Goal: Find specific page/section: Find specific page/section

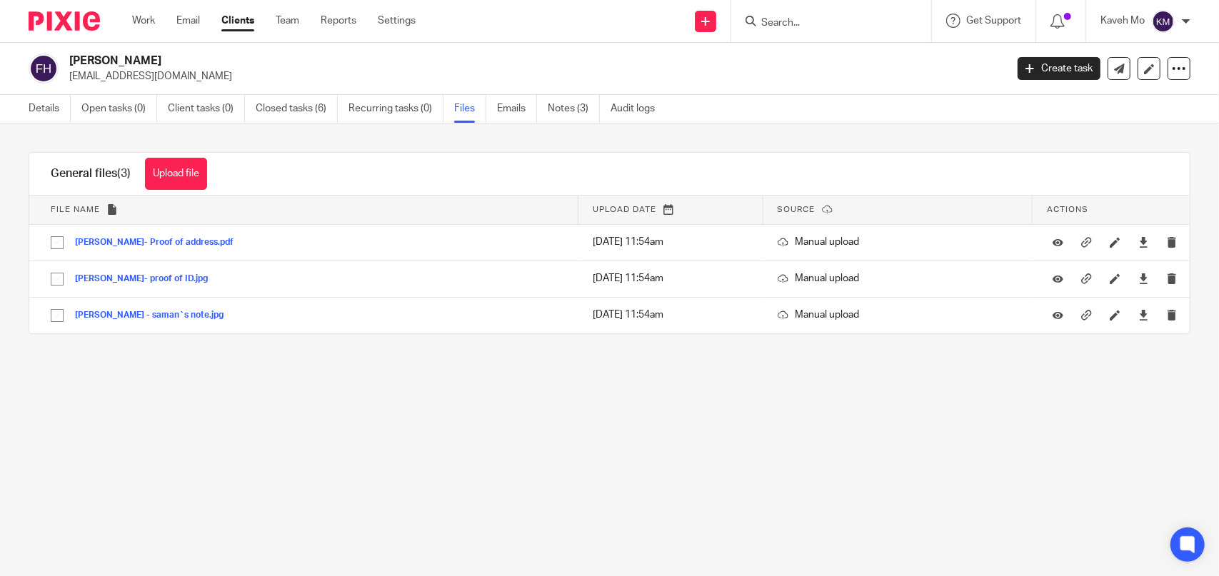
drag, startPoint x: 775, startPoint y: 24, endPoint x: 766, endPoint y: 26, distance: 8.7
click at [774, 26] on input "Search" at bounding box center [824, 23] width 129 height 13
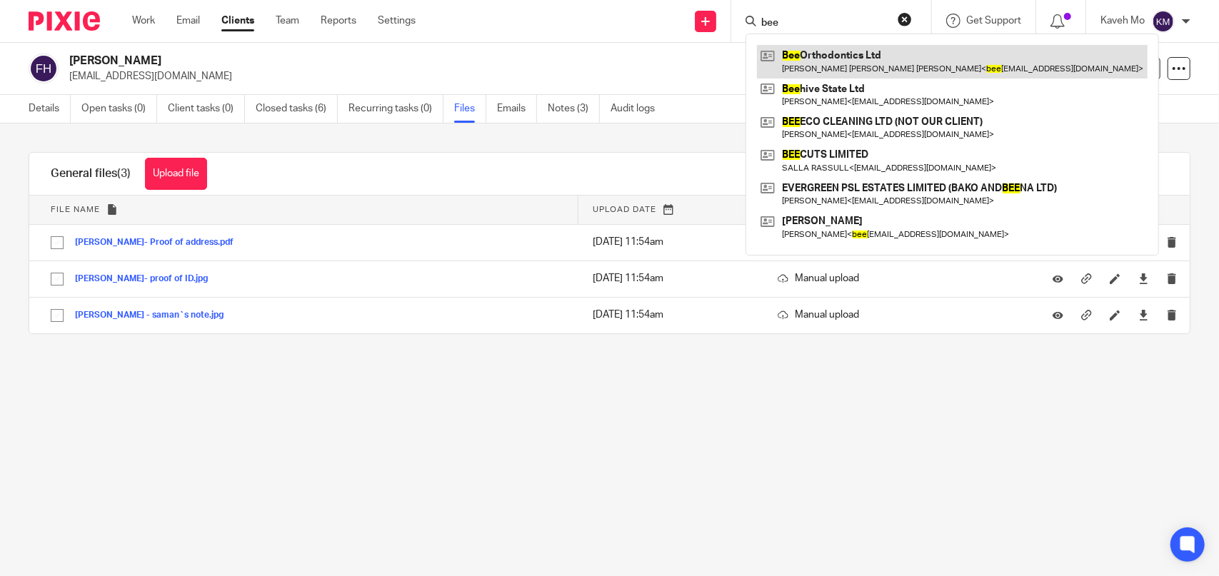
type input "bee"
click at [811, 56] on link at bounding box center [952, 61] width 391 height 33
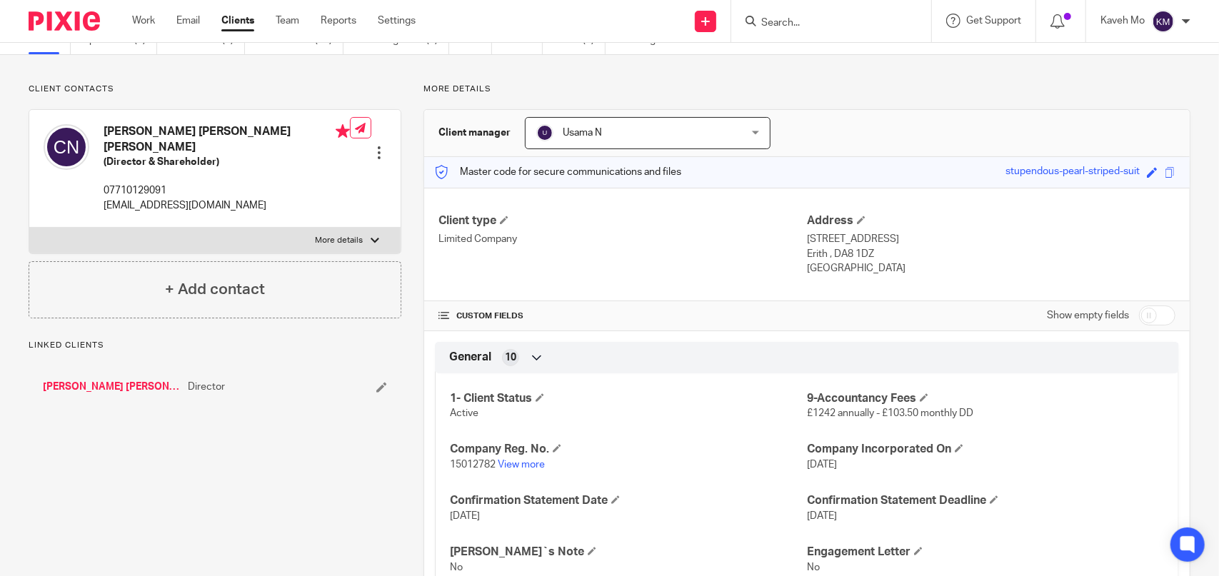
scroll to position [214, 0]
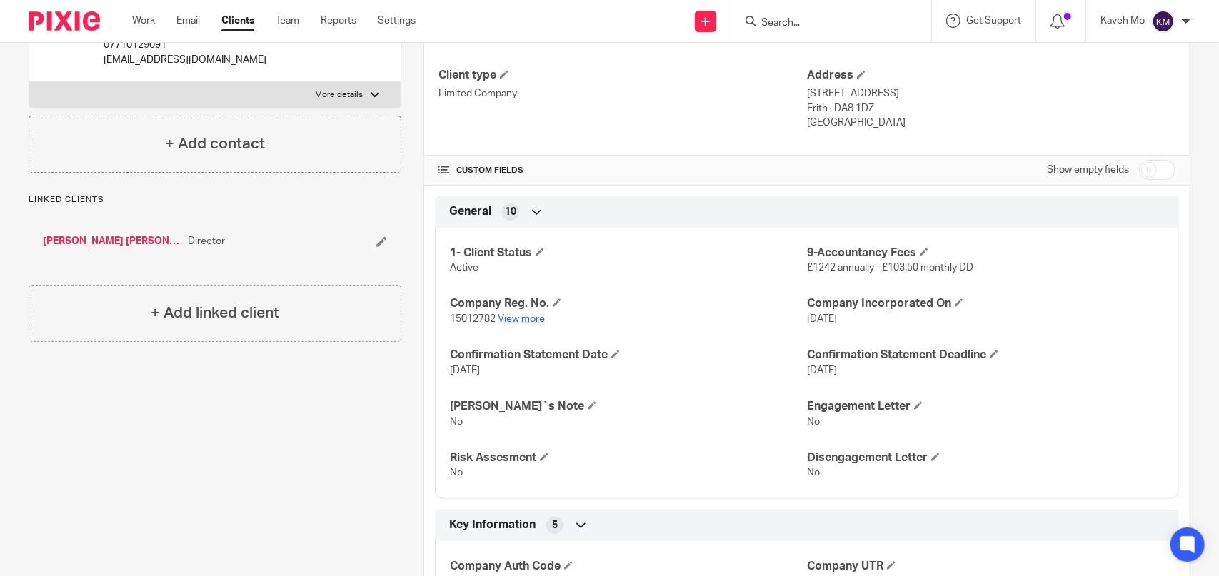
click at [535, 318] on link "View more" at bounding box center [521, 319] width 47 height 10
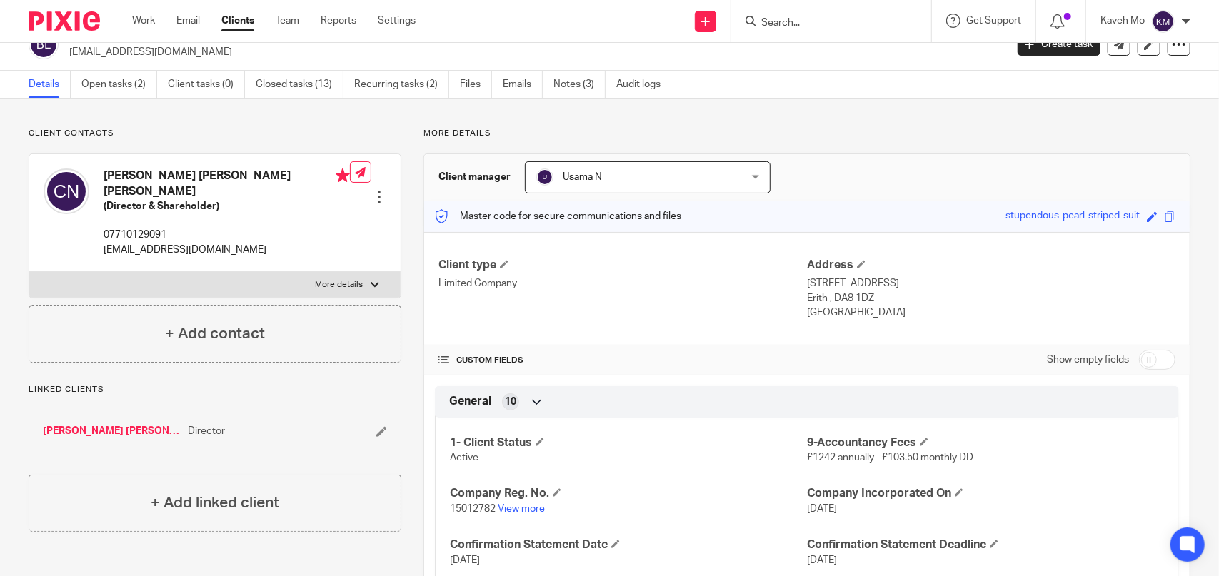
scroll to position [0, 0]
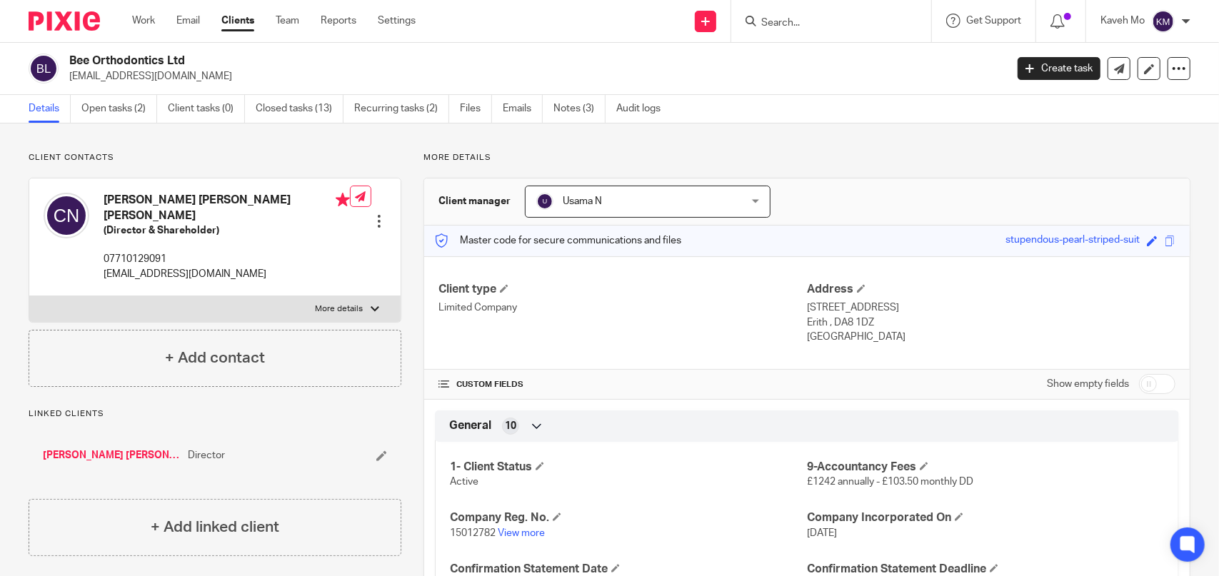
click at [815, 24] on input "Search" at bounding box center [824, 23] width 129 height 13
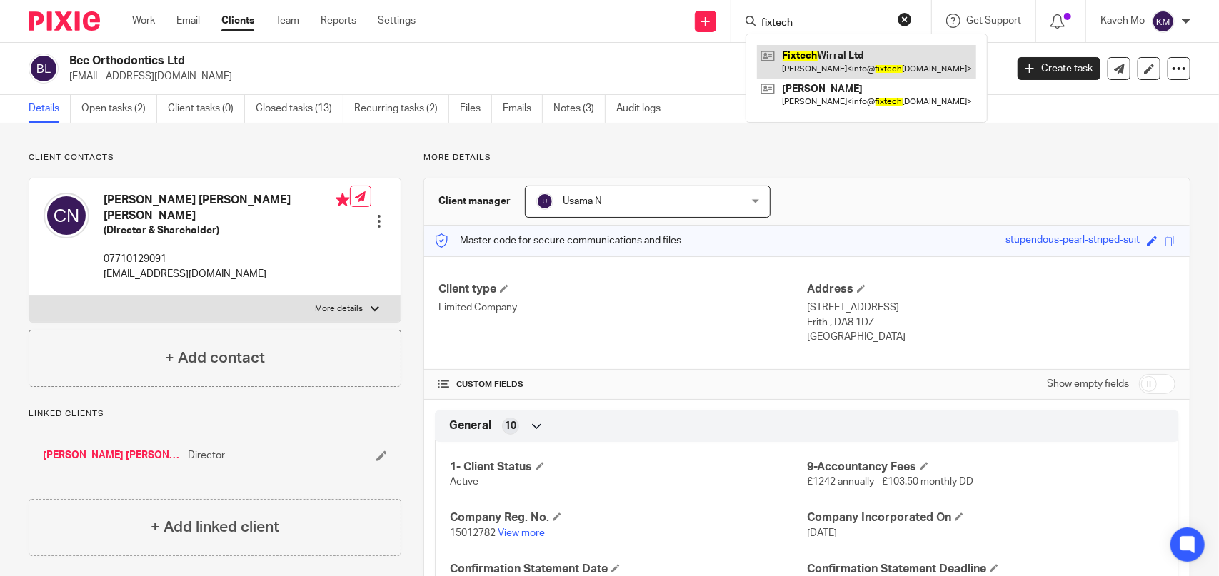
type input "fixtech"
click at [815, 49] on link at bounding box center [866, 61] width 219 height 33
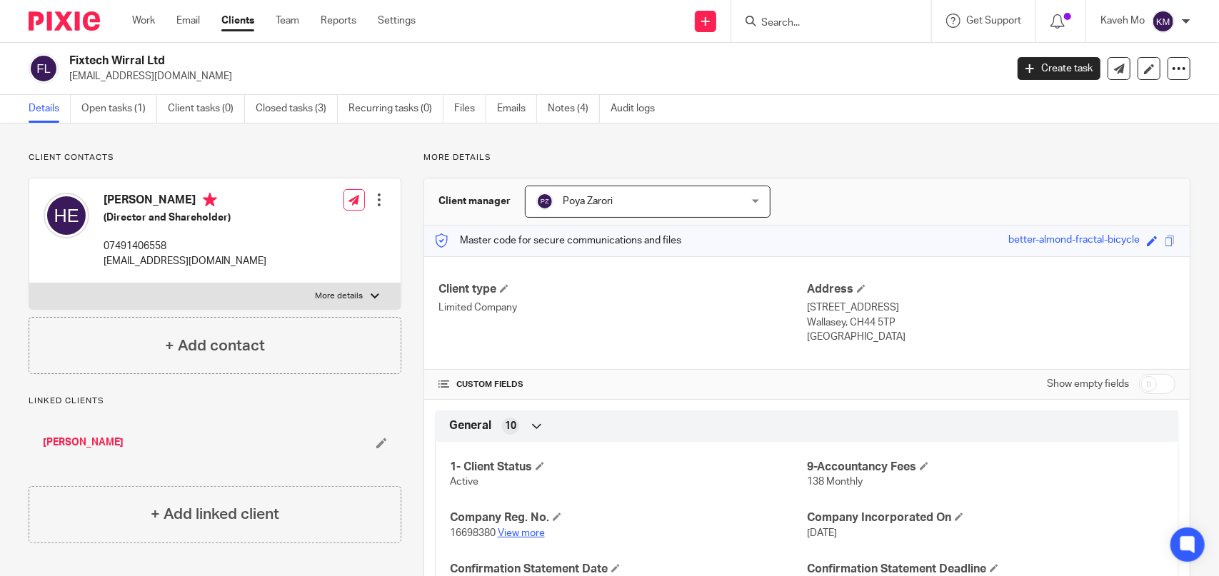
click at [530, 528] on link "View more" at bounding box center [521, 533] width 47 height 10
click at [463, 109] on link "Files" at bounding box center [470, 109] width 32 height 28
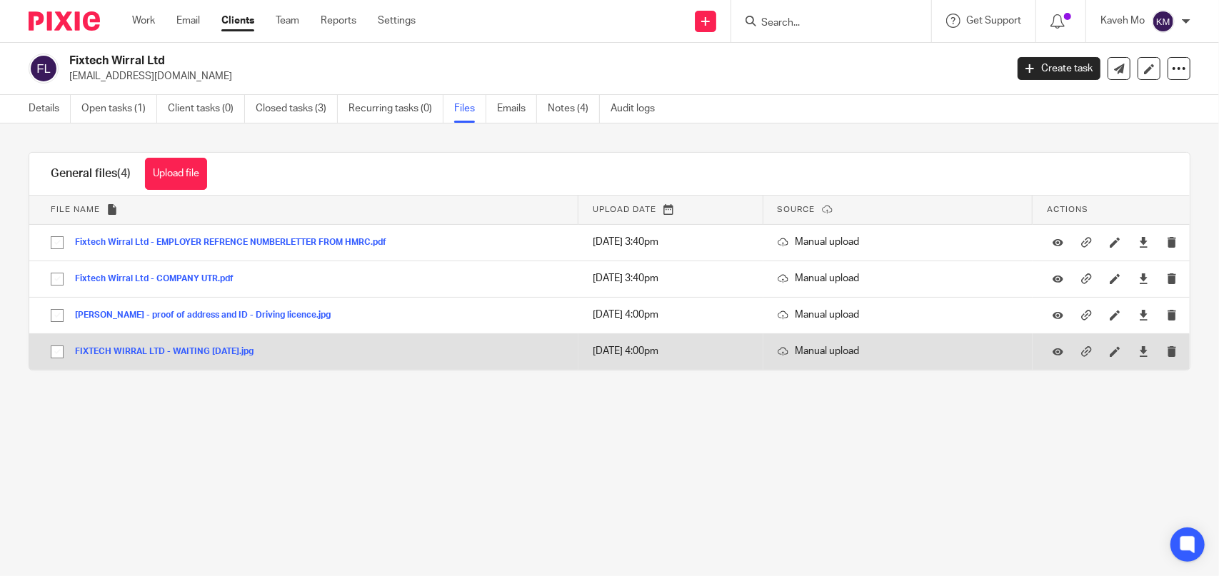
click at [201, 350] on button "FIXTECH WIRRAL LTD - WAITING [DATE].jpg" at bounding box center [169, 352] width 189 height 10
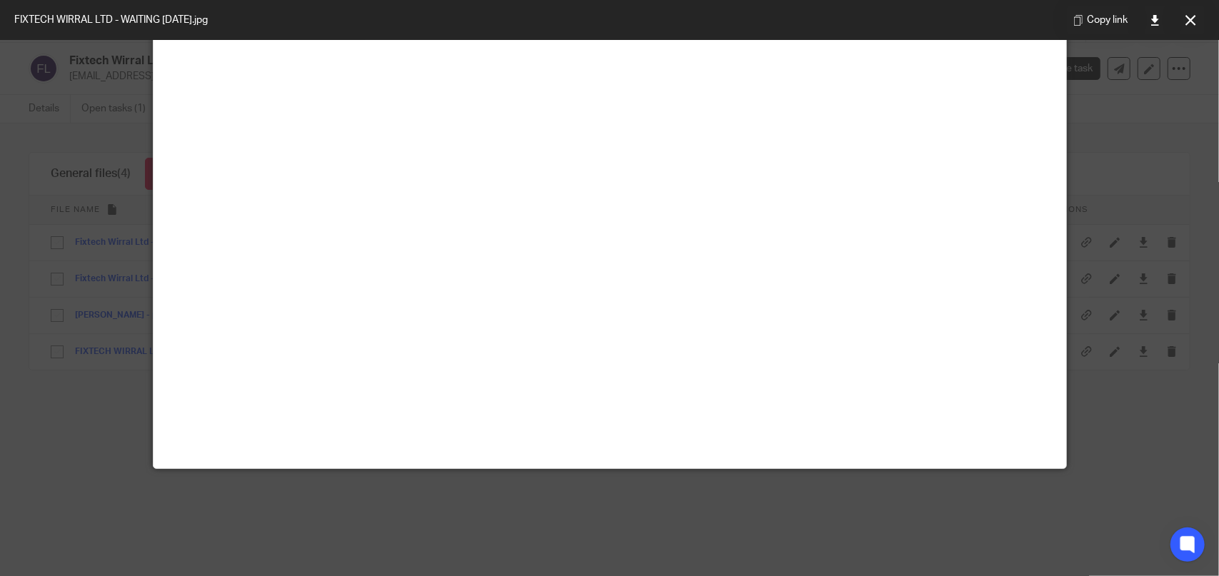
scroll to position [286, 0]
click at [1198, 26] on button at bounding box center [1190, 20] width 29 height 29
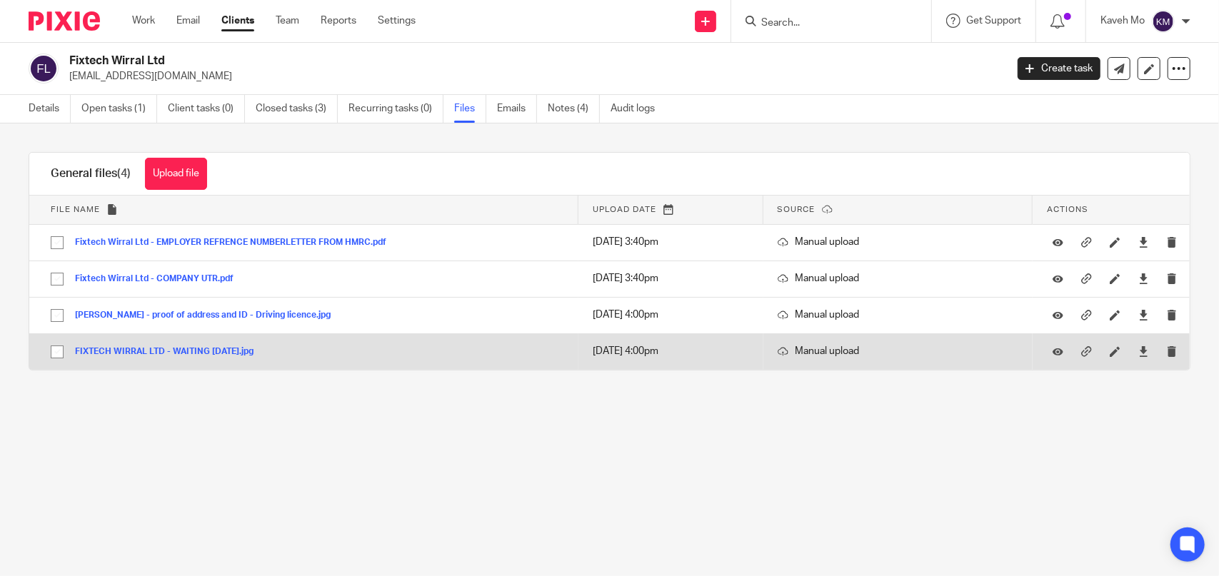
click at [240, 349] on button "FIXTECH WIRRAL LTD - WAITING 15.07.2025.jpg" at bounding box center [169, 352] width 189 height 10
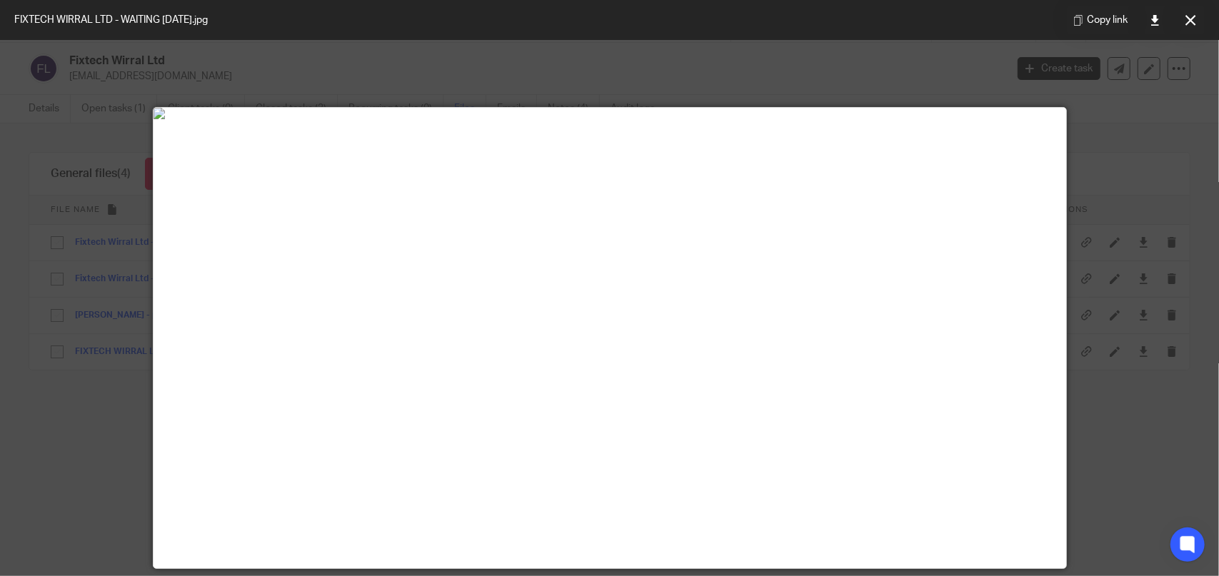
drag, startPoint x: 860, startPoint y: 61, endPoint x: 869, endPoint y: 60, distance: 9.3
click at [860, 61] on div at bounding box center [609, 288] width 1219 height 576
click at [1192, 27] on button at bounding box center [1190, 20] width 29 height 29
